Goal: Find specific page/section: Find specific page/section

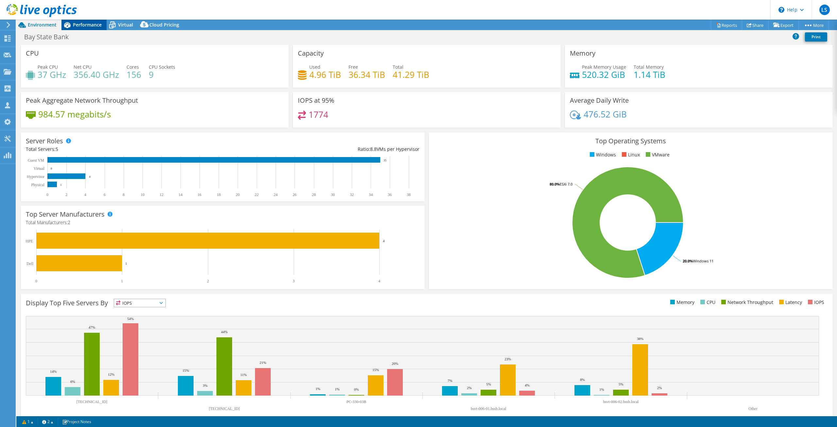
click at [90, 23] on span "Performance" at bounding box center [87, 25] width 29 height 6
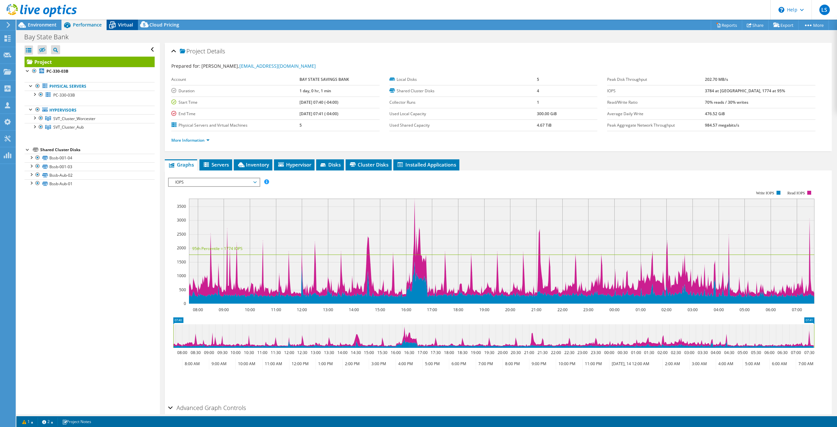
click at [123, 27] on span "Virtual" at bounding box center [125, 25] width 15 height 6
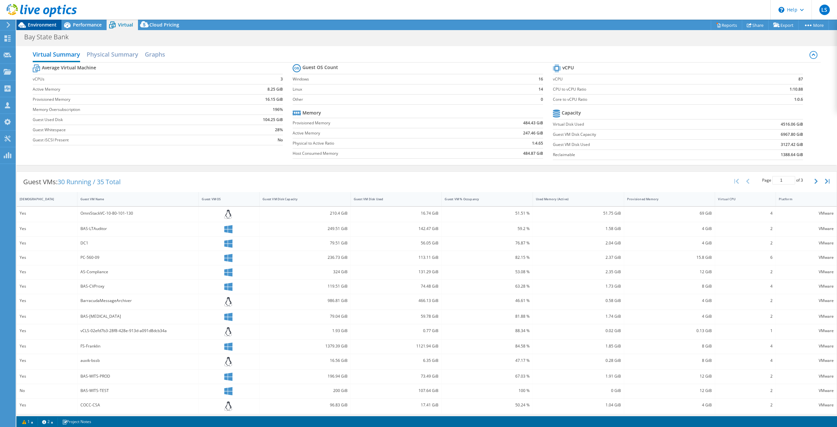
click at [50, 27] on span "Environment" at bounding box center [42, 25] width 29 height 6
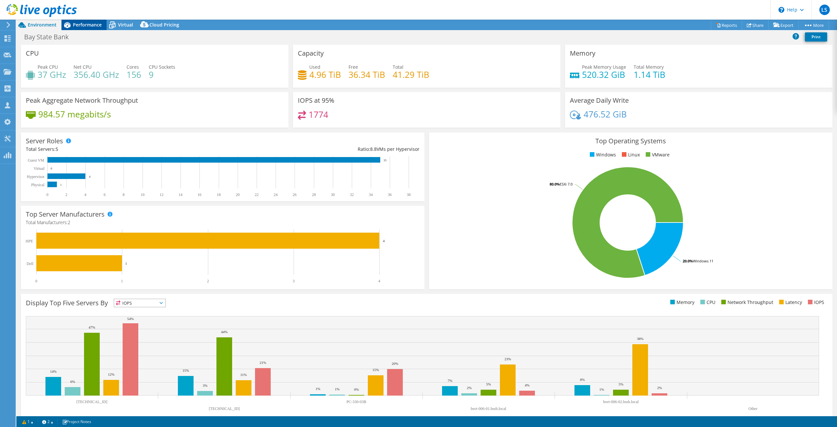
click at [81, 25] on span "Performance" at bounding box center [87, 25] width 29 height 6
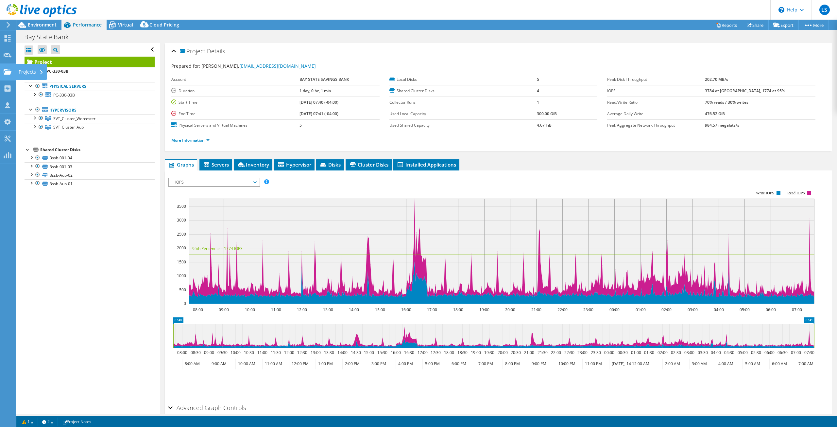
click at [21, 71] on div "Projects" at bounding box center [30, 72] width 31 height 16
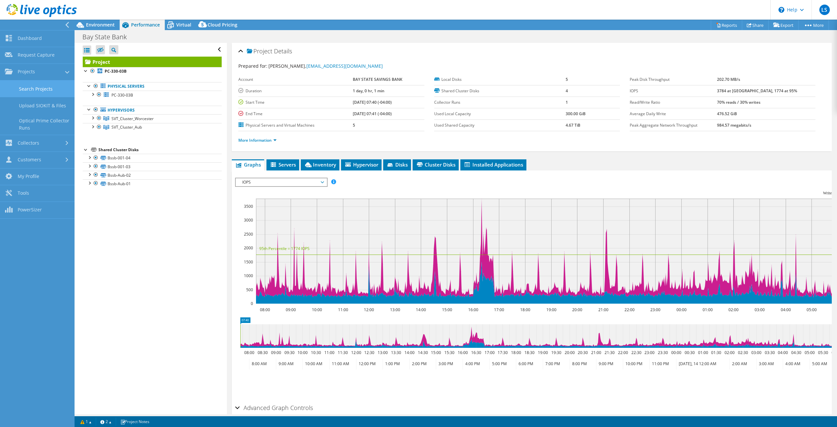
click at [37, 90] on link "Search Projects" at bounding box center [37, 88] width 75 height 17
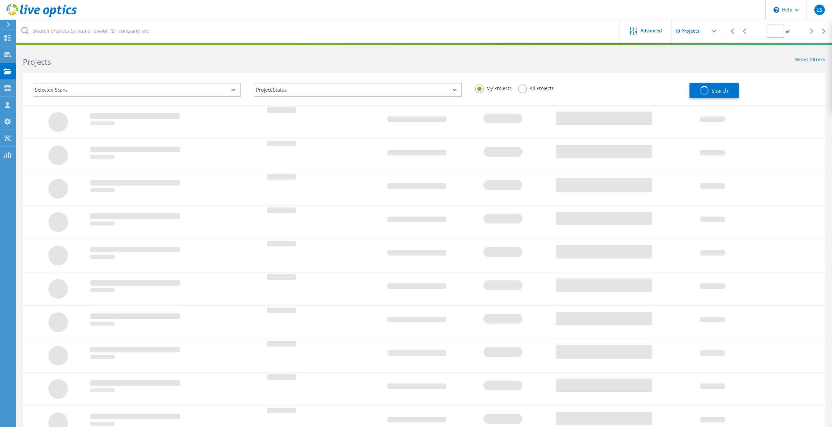
type input "1"
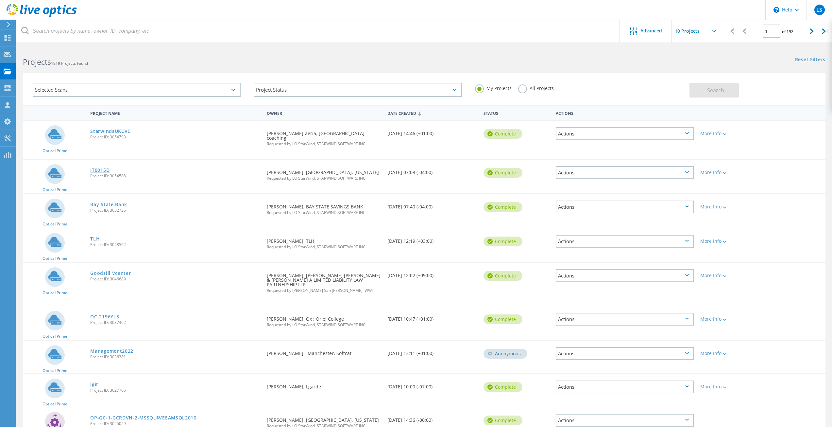
click at [100, 168] on link "IT0015D" at bounding box center [99, 170] width 19 height 5
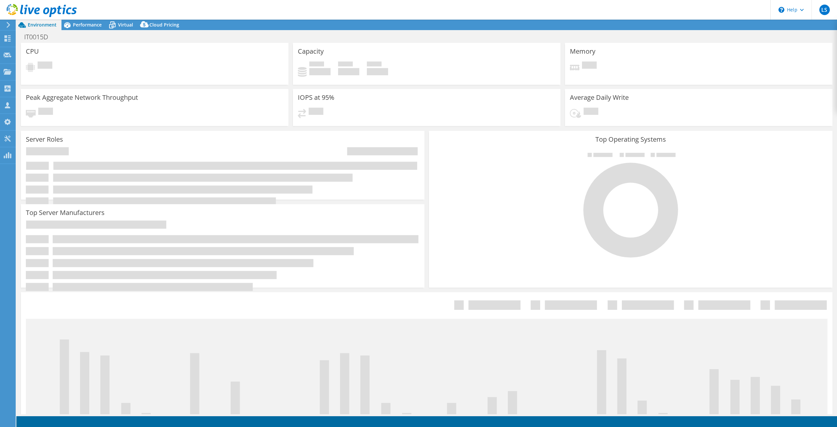
select select "USD"
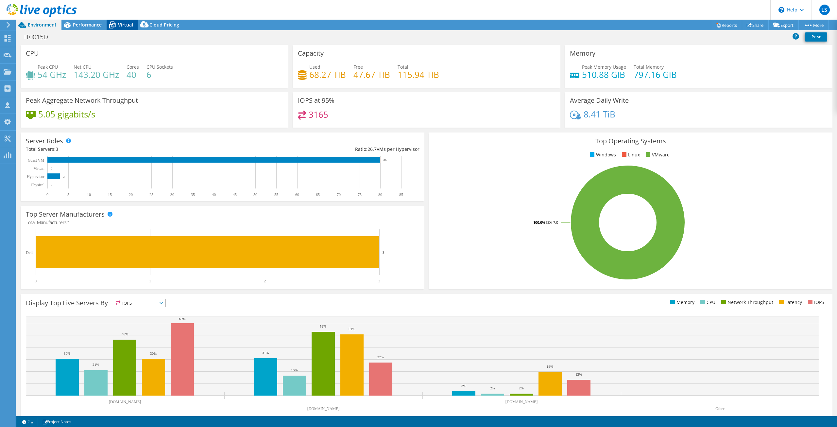
click at [122, 25] on span "Virtual" at bounding box center [125, 25] width 15 height 6
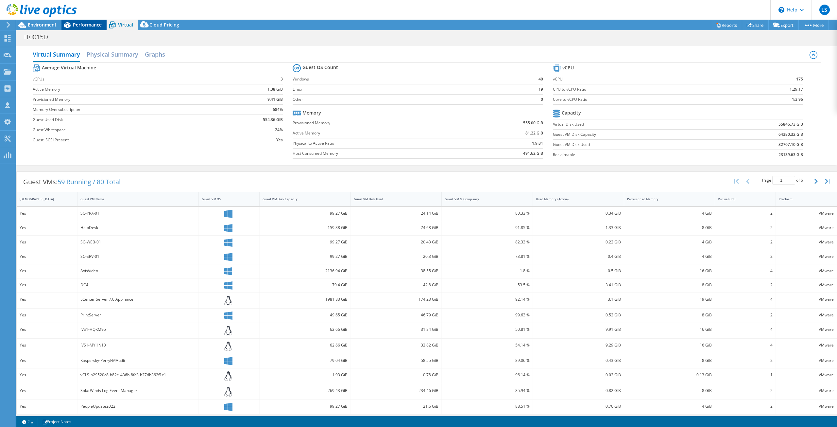
click at [88, 28] on div "Performance" at bounding box center [83, 25] width 45 height 10
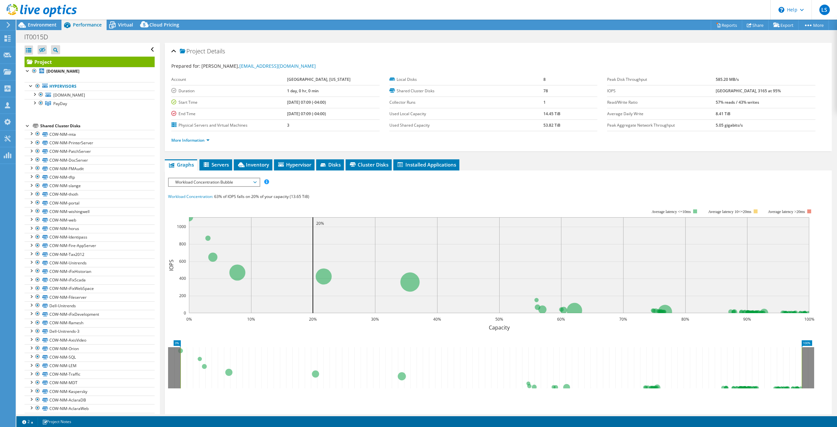
click at [27, 127] on div at bounding box center [28, 125] width 7 height 7
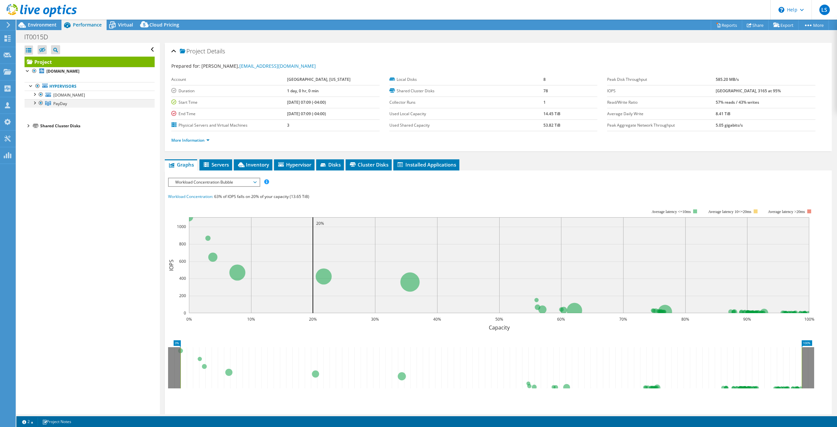
click at [34, 104] on div at bounding box center [34, 102] width 7 height 7
click at [34, 95] on div at bounding box center [34, 94] width 7 height 7
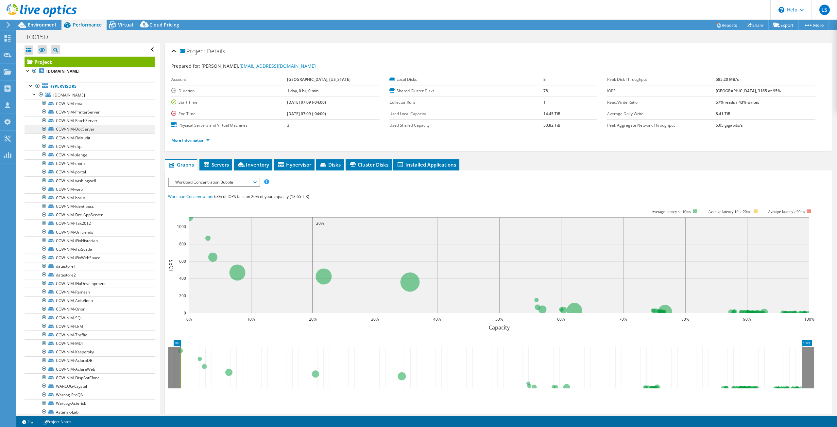
drag, startPoint x: 33, startPoint y: 96, endPoint x: 69, endPoint y: 130, distance: 49.1
click at [33, 96] on div at bounding box center [34, 94] width 7 height 7
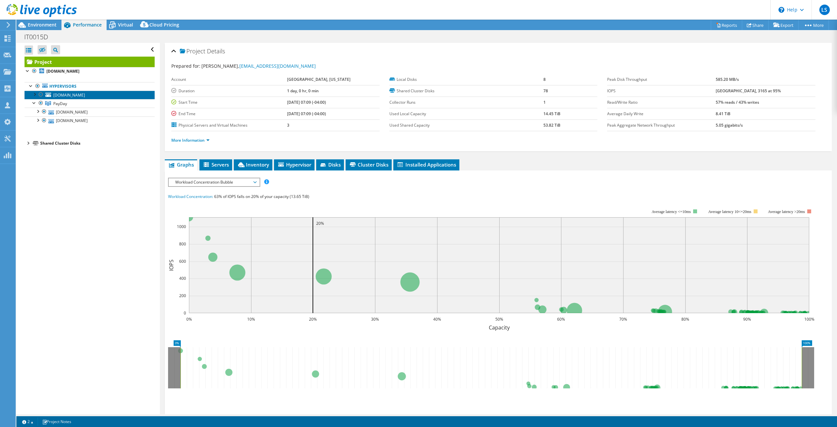
click at [67, 95] on span "[DOMAIN_NAME]" at bounding box center [69, 95] width 32 height 6
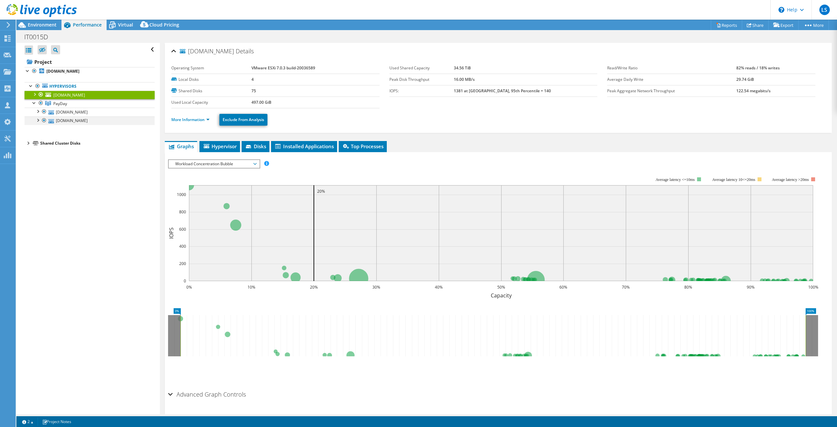
click at [36, 120] on div at bounding box center [37, 119] width 7 height 7
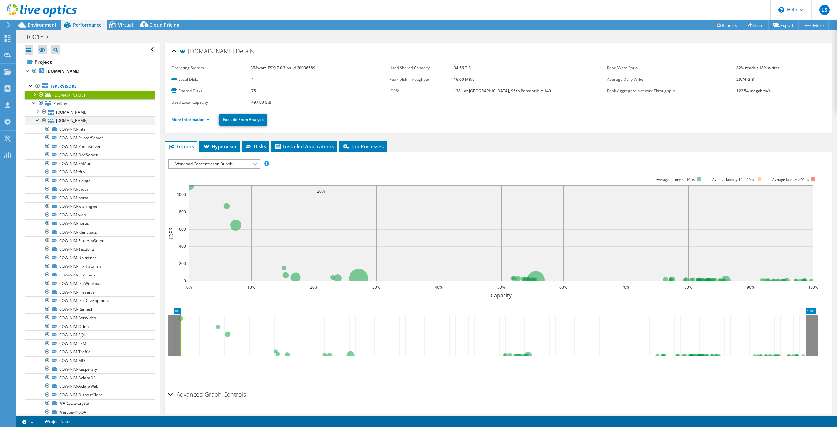
click at [38, 121] on div at bounding box center [37, 119] width 7 height 7
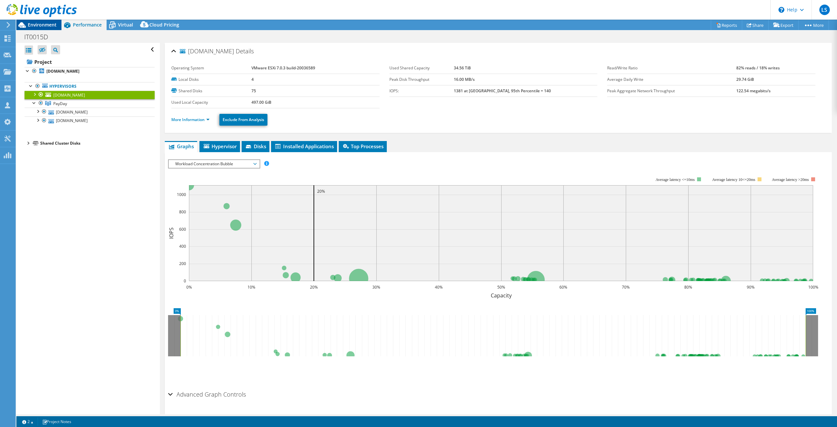
click at [44, 25] on span "Environment" at bounding box center [42, 25] width 29 height 6
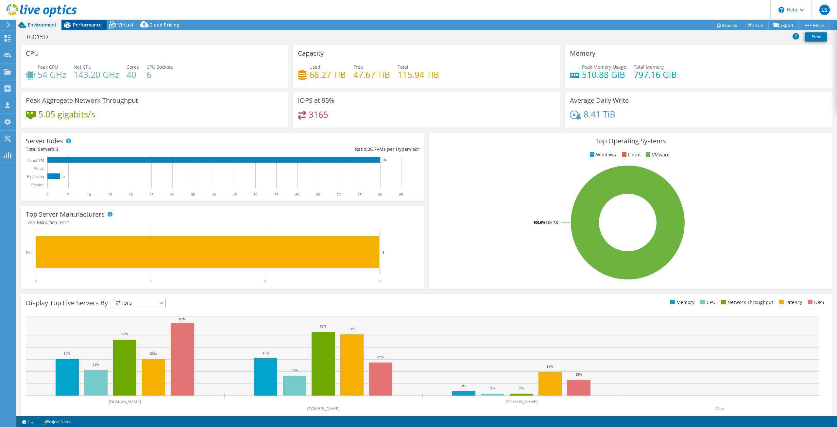
click at [78, 25] on span "Performance" at bounding box center [87, 25] width 29 height 6
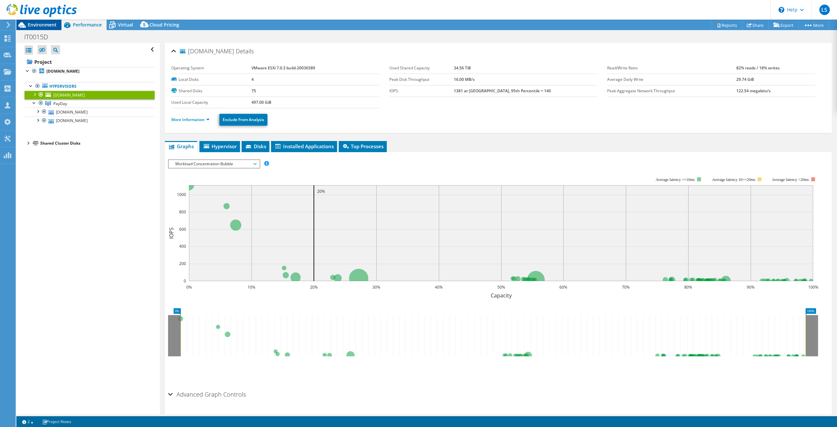
click at [46, 26] on span "Environment" at bounding box center [42, 25] width 29 height 6
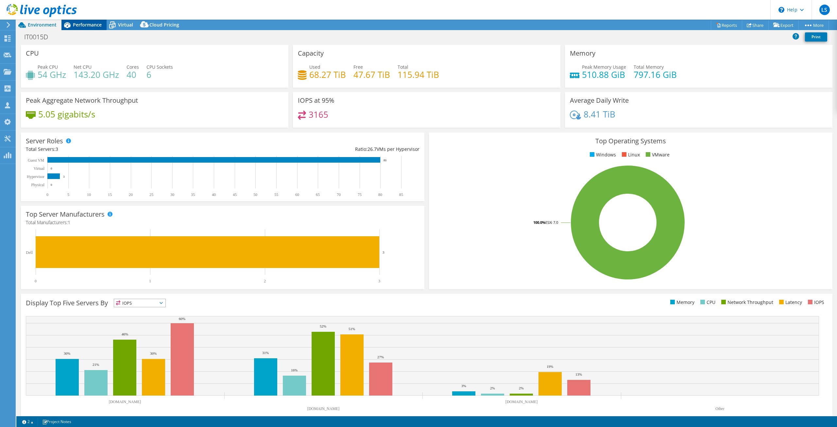
click at [86, 23] on span "Performance" at bounding box center [87, 25] width 29 height 6
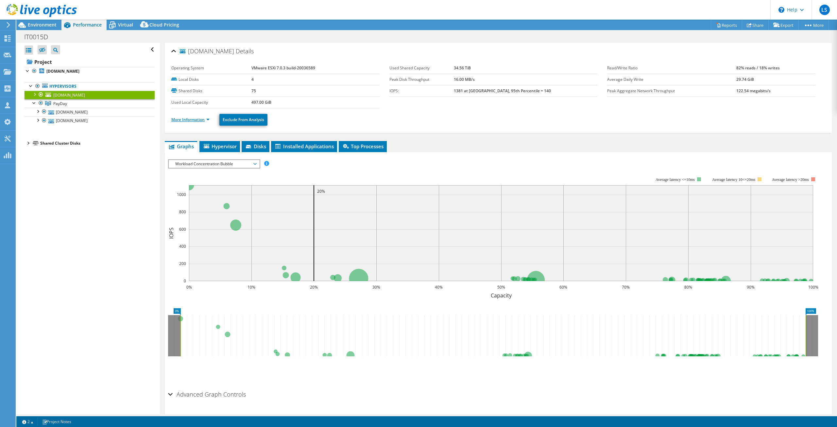
click at [206, 120] on link "More Information" at bounding box center [190, 120] width 38 height 6
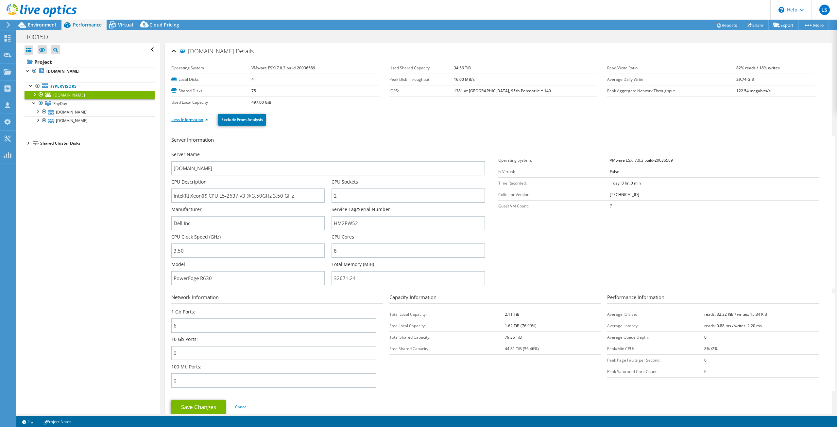
click at [206, 120] on link "Less Information" at bounding box center [189, 120] width 37 height 6
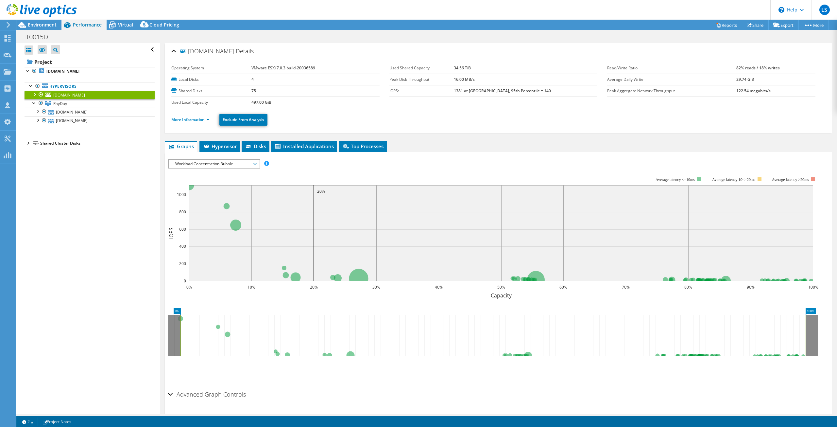
click at [33, 94] on div at bounding box center [34, 94] width 7 height 7
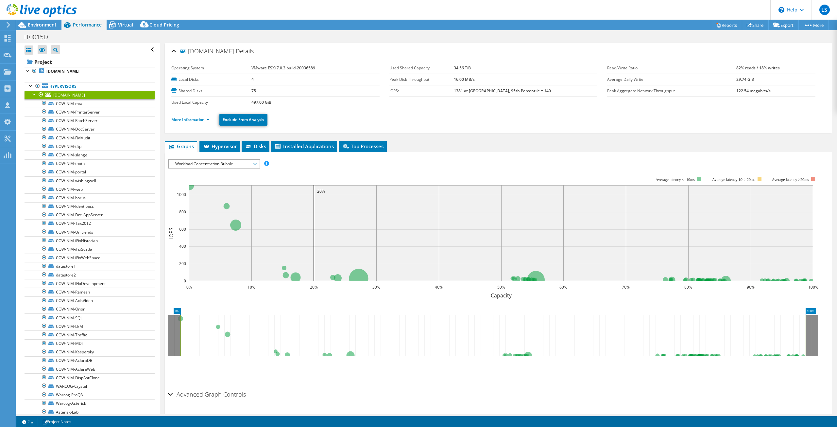
click at [77, 96] on span "[DOMAIN_NAME]" at bounding box center [69, 95] width 32 height 6
click at [34, 93] on div at bounding box center [34, 94] width 7 height 7
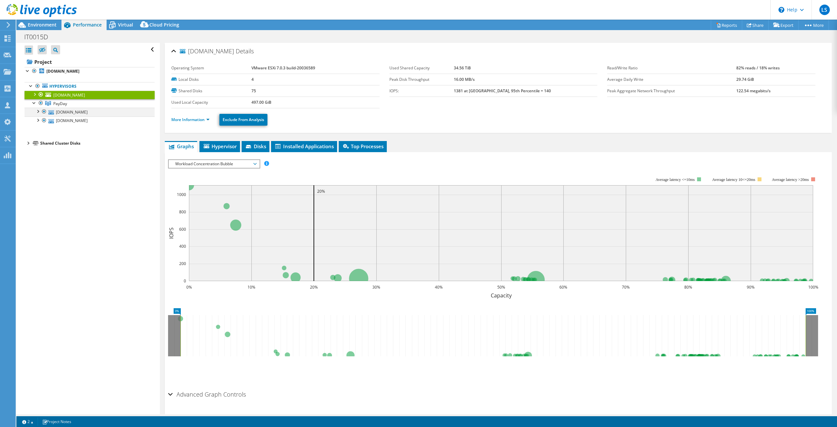
click at [39, 111] on div at bounding box center [37, 111] width 7 height 7
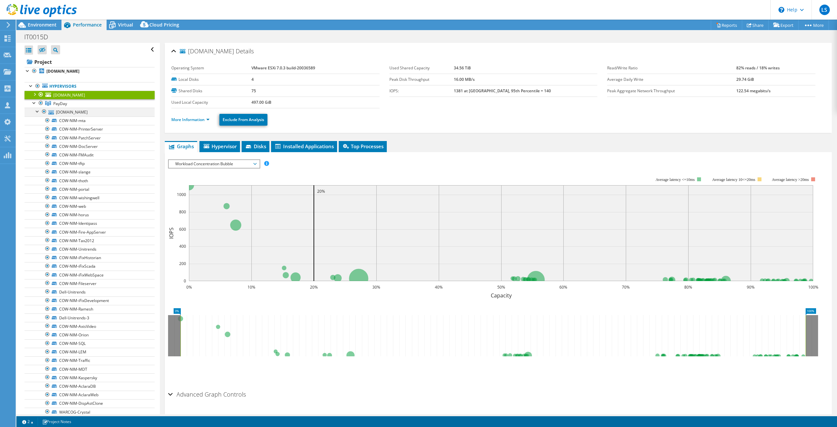
click at [38, 111] on div at bounding box center [37, 111] width 7 height 7
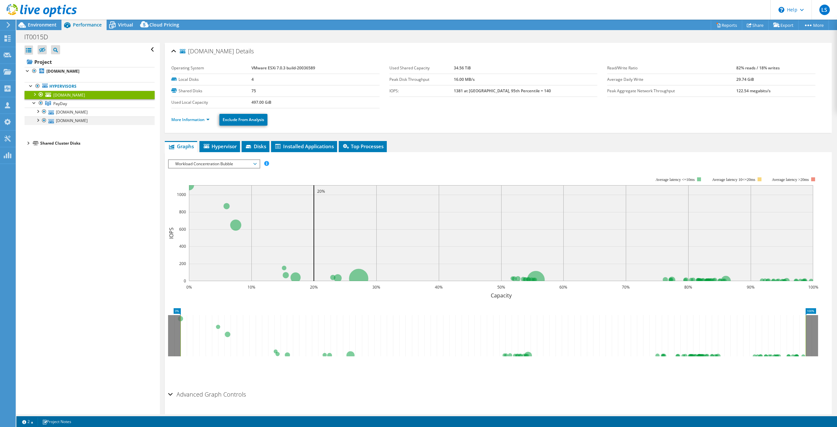
click at [37, 118] on div at bounding box center [37, 119] width 7 height 7
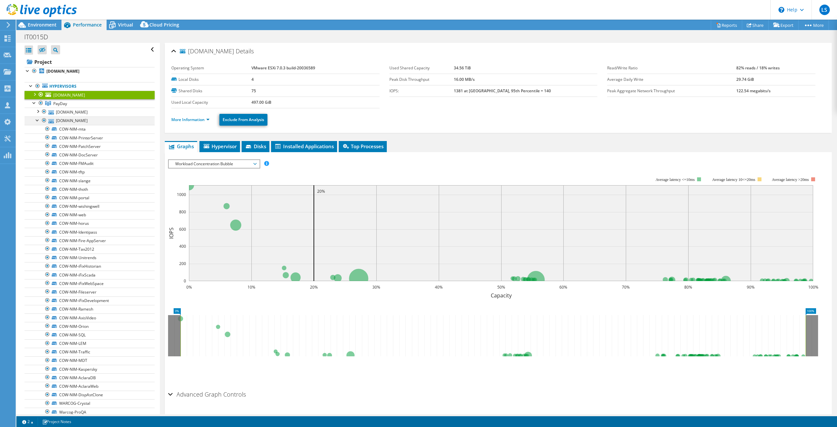
click at [36, 121] on div at bounding box center [37, 119] width 7 height 7
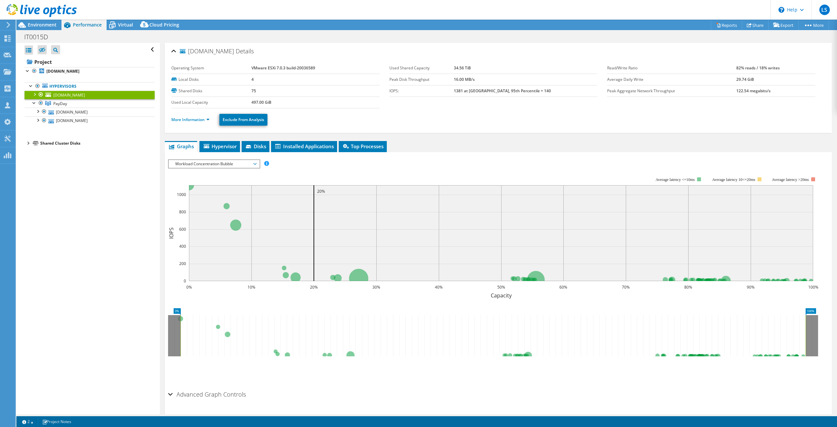
click at [35, 95] on div at bounding box center [34, 94] width 7 height 7
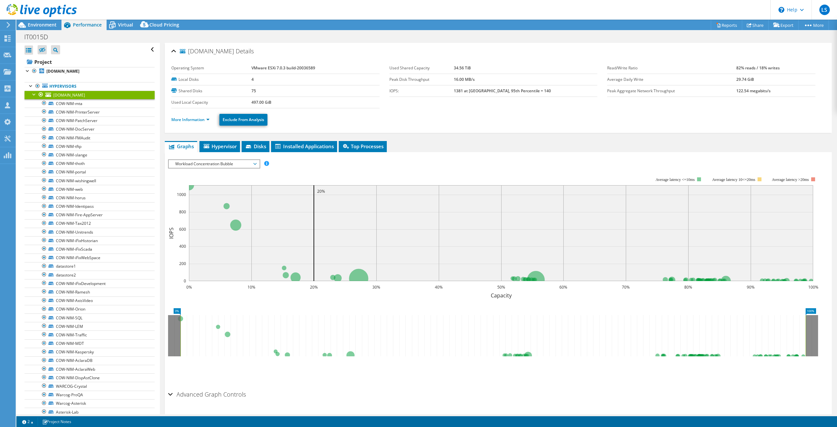
click at [33, 94] on div at bounding box center [34, 94] width 7 height 7
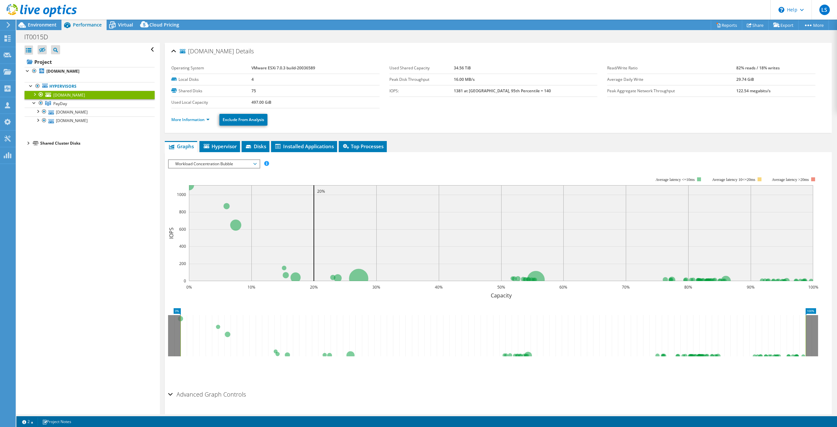
click at [85, 189] on div "Open All Close All Hide Excluded Nodes Project Tree Filter" at bounding box center [87, 228] width 143 height 371
click at [122, 28] on div "Virtual" at bounding box center [122, 25] width 31 height 10
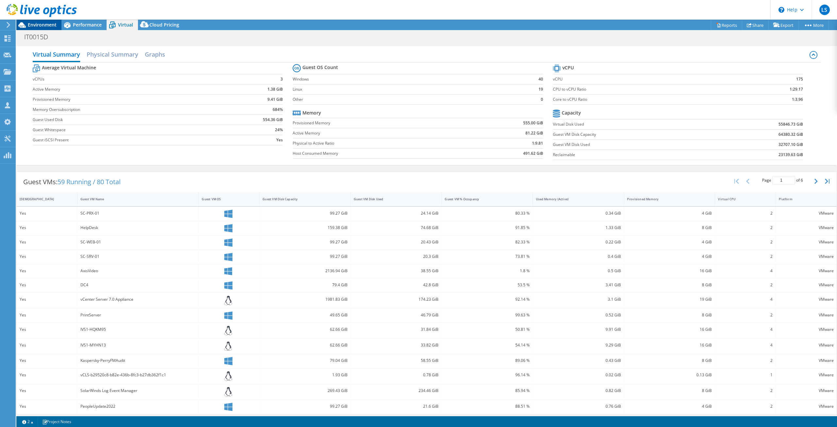
click at [40, 24] on span "Environment" at bounding box center [42, 25] width 29 height 6
